Goal: Check status: Check status

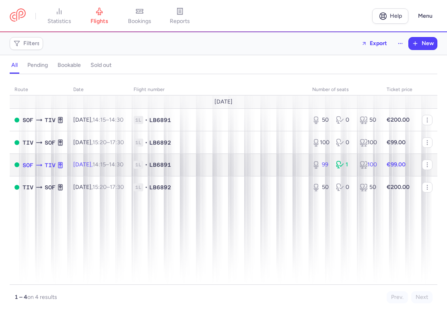
click at [213, 169] on td "1L • LB6891" at bounding box center [218, 164] width 179 height 23
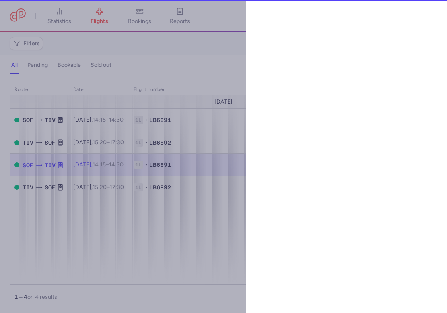
select select "days"
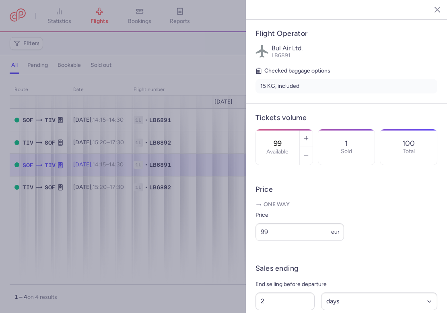
scroll to position [156, 0]
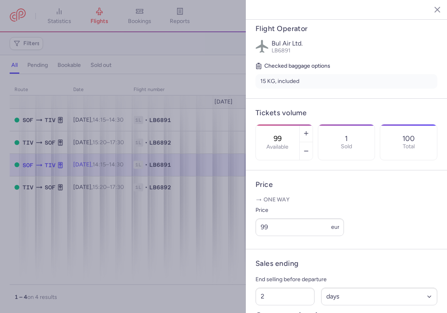
click at [201, 246] on div at bounding box center [223, 156] width 447 height 313
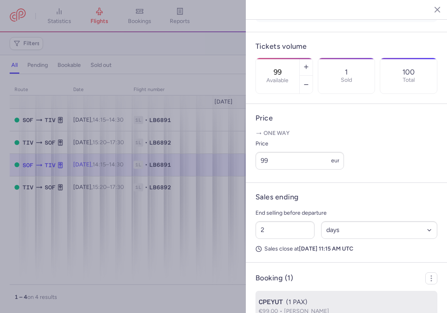
scroll to position [222, 0]
click at [303, 308] on span "[PERSON_NAME]" at bounding box center [306, 311] width 45 height 7
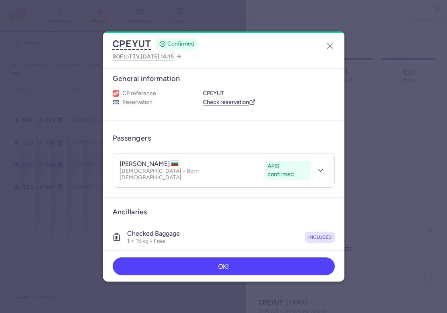
scroll to position [3, 0]
click at [318, 167] on icon "button" at bounding box center [321, 171] width 8 height 8
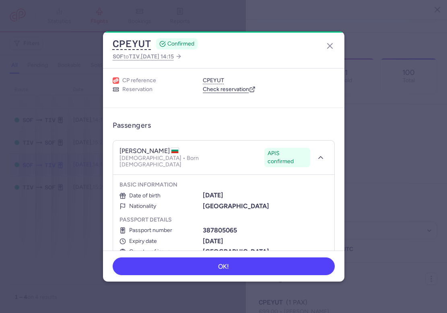
scroll to position [22, 0]
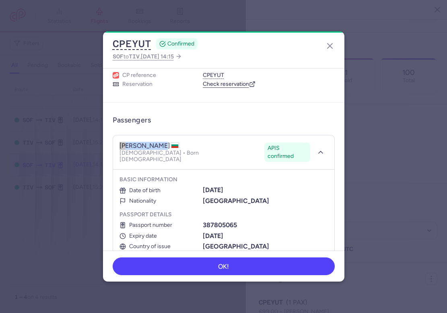
drag, startPoint x: 120, startPoint y: 144, endPoint x: 166, endPoint y: 143, distance: 45.5
click at [166, 143] on h4 "[PERSON_NAME]" at bounding box center [149, 146] width 60 height 8
drag, startPoint x: 169, startPoint y: 144, endPoint x: 117, endPoint y: 143, distance: 52.3
click at [117, 143] on header "[PERSON_NAME] APIS confirmed [DEMOGRAPHIC_DATA] • Born [DEMOGRAPHIC_DATA] APIS …" at bounding box center [223, 152] width 221 height 35
drag, startPoint x: 118, startPoint y: 143, endPoint x: 125, endPoint y: 143, distance: 6.8
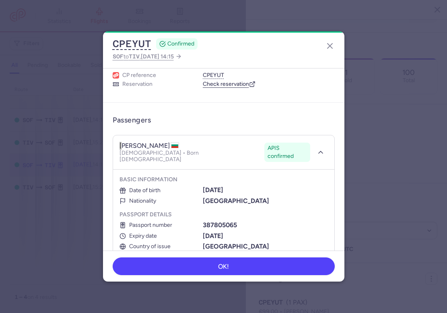
click at [128, 143] on header "[PERSON_NAME] APIS confirmed [DEMOGRAPHIC_DATA] • Born [DEMOGRAPHIC_DATA] APIS …" at bounding box center [223, 152] width 221 height 35
click at [122, 144] on h4 "[PERSON_NAME]" at bounding box center [149, 146] width 60 height 8
drag, startPoint x: 120, startPoint y: 144, endPoint x: 167, endPoint y: 142, distance: 46.3
click at [167, 142] on h4 "[PERSON_NAME]" at bounding box center [149, 146] width 60 height 8
copy h4 "[PERSON_NAME]"
